Goal: Task Accomplishment & Management: Use online tool/utility

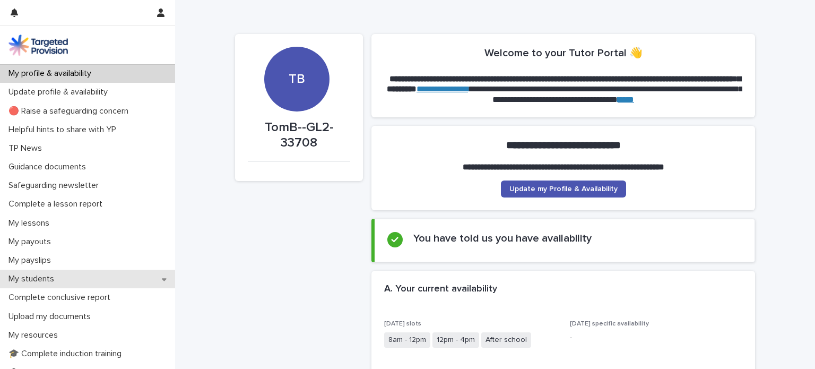
click at [57, 283] on p "My students" at bounding box center [33, 279] width 58 height 10
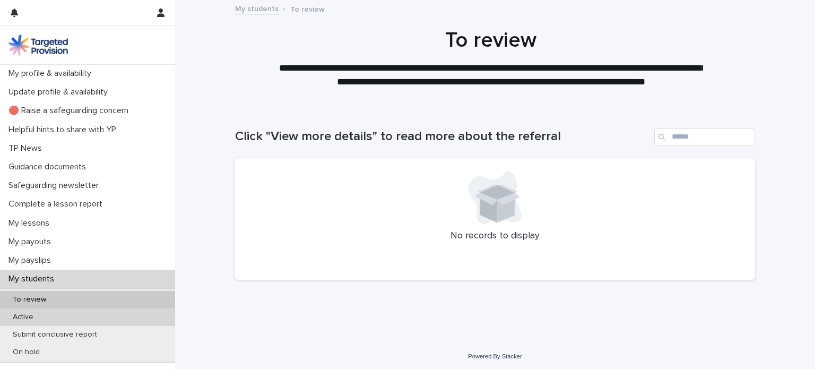
click at [24, 321] on div "Active" at bounding box center [87, 316] width 175 height 17
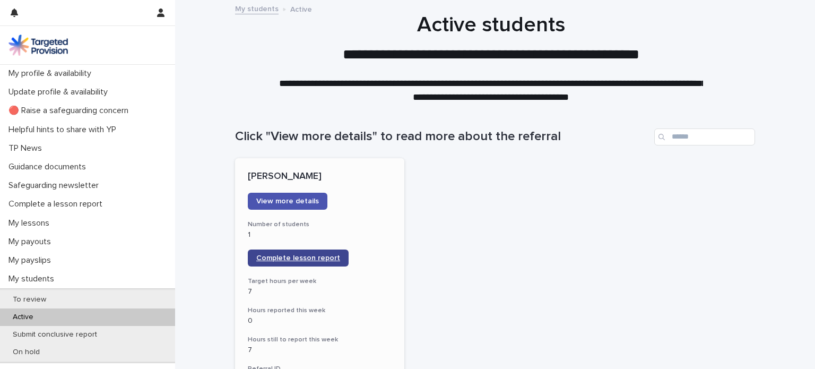
click at [274, 259] on span "Complete lesson report" at bounding box center [298, 257] width 84 height 7
